Goal: Transaction & Acquisition: Purchase product/service

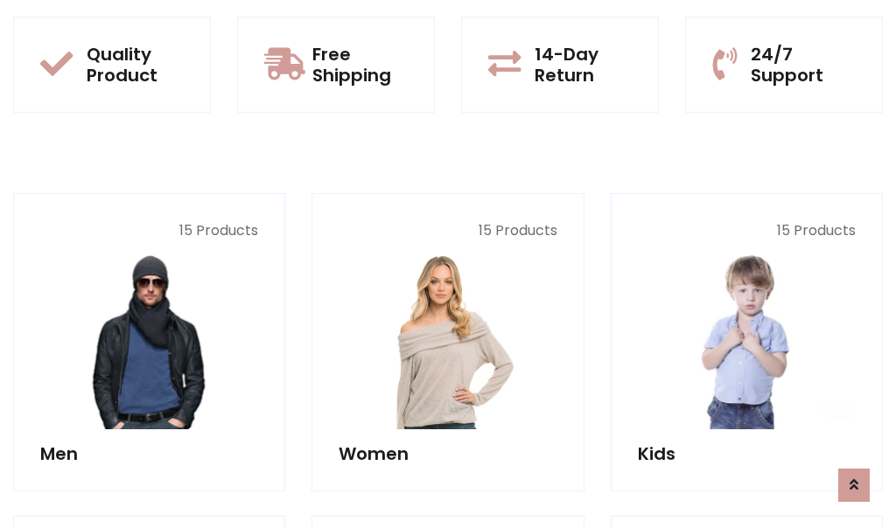
scroll to position [1562, 0]
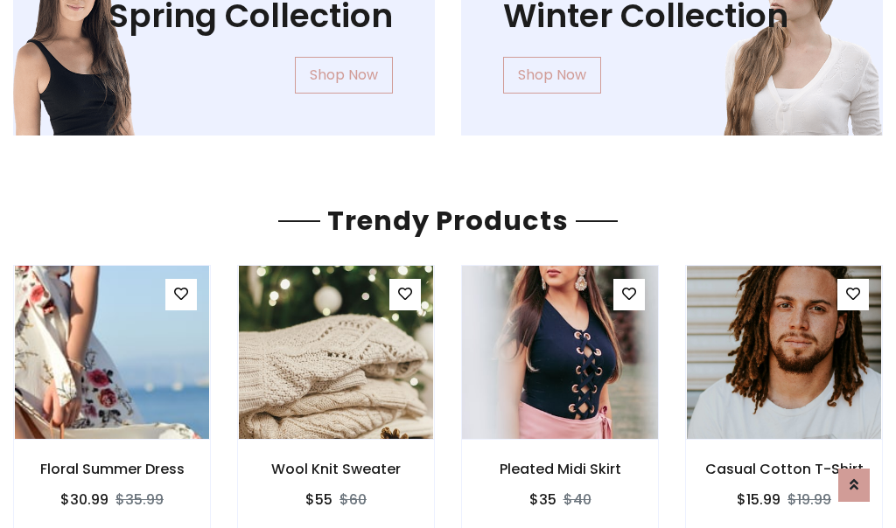
click at [560, 353] on img at bounding box center [560, 353] width 233 height 420
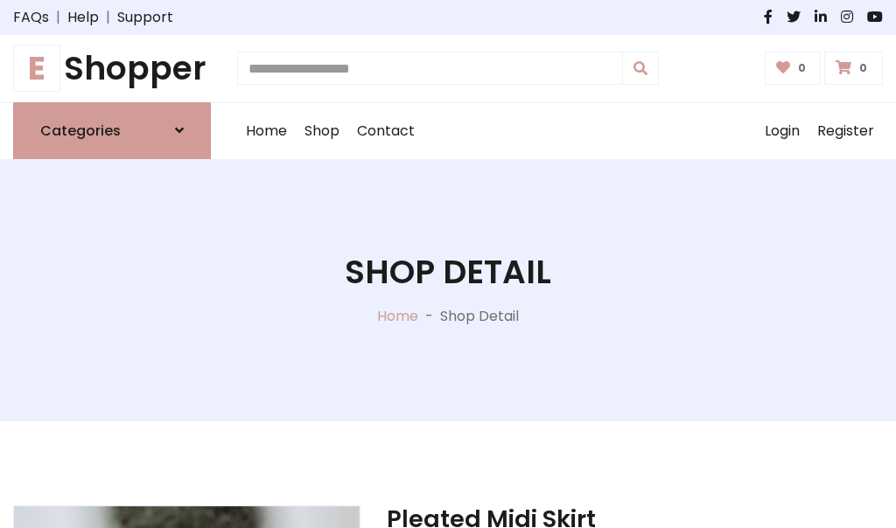
click at [112, 68] on h1 "E Shopper" at bounding box center [112, 68] width 198 height 39
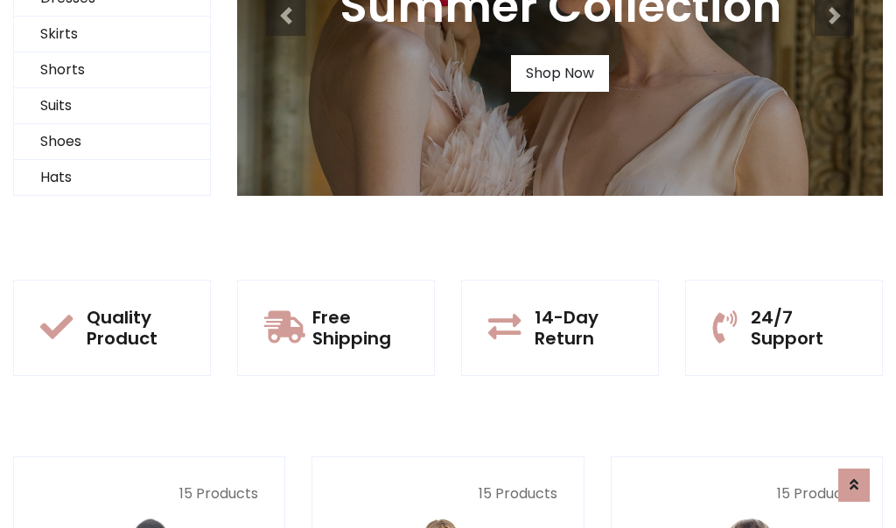
scroll to position [169, 0]
